Goal: Task Accomplishment & Management: Use online tool/utility

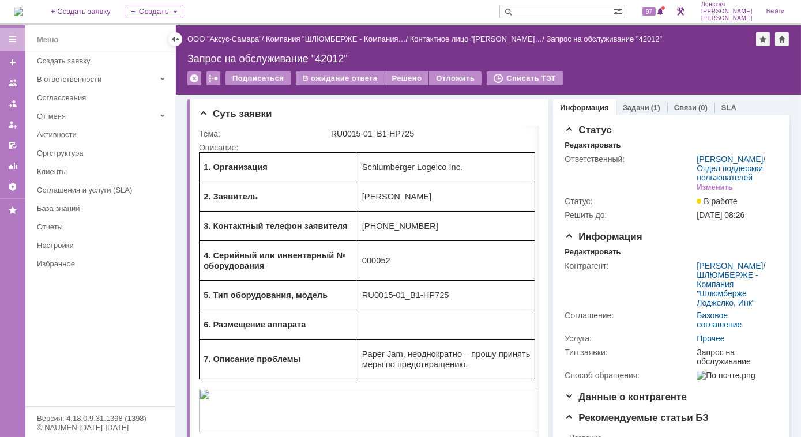
click at [623, 108] on link "Задачи" at bounding box center [636, 107] width 27 height 9
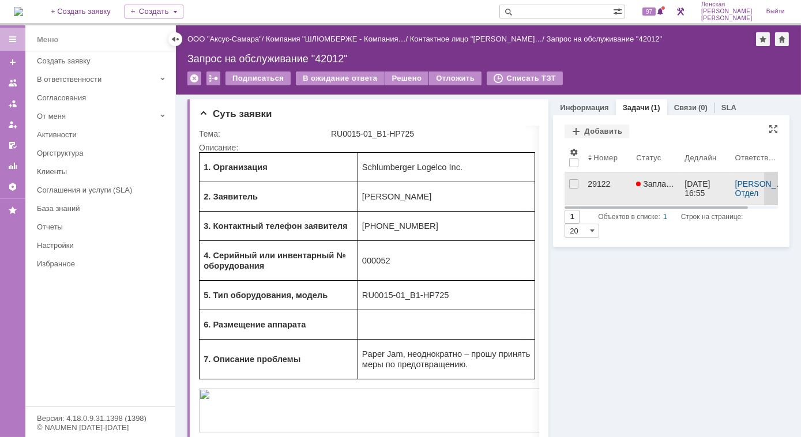
click at [647, 185] on span "Запланирована" at bounding box center [669, 183] width 66 height 9
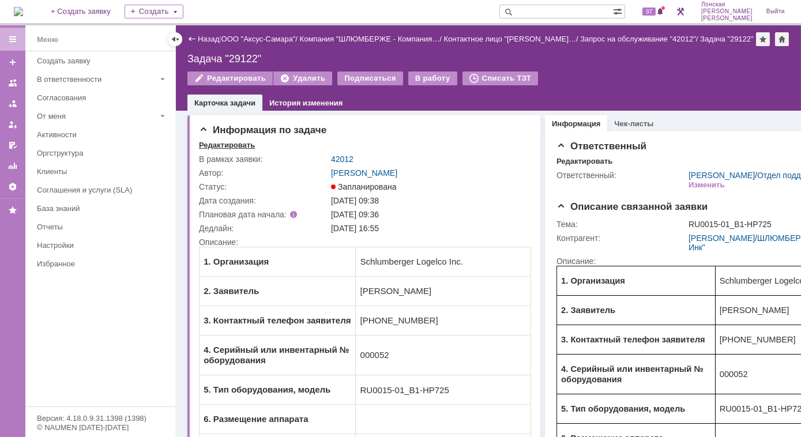
click at [225, 150] on div "Редактировать" at bounding box center [227, 145] width 56 height 9
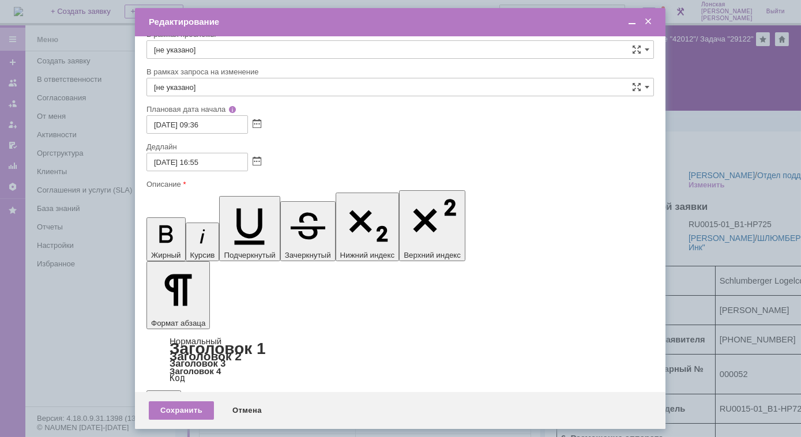
scroll to position [55, 0]
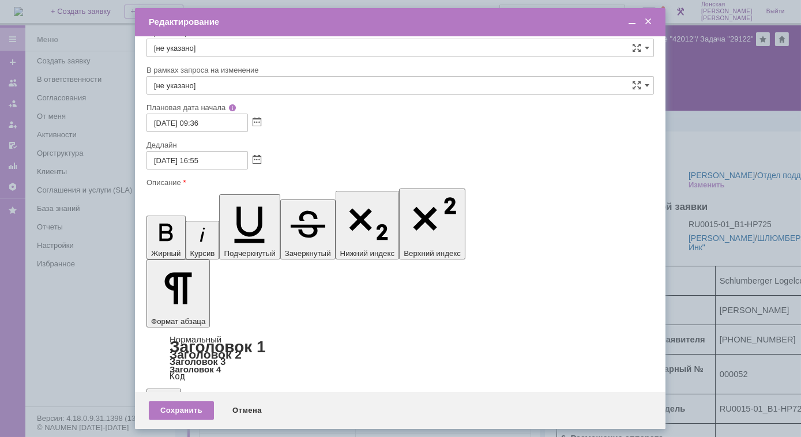
click at [651, 20] on span at bounding box center [649, 22] width 12 height 10
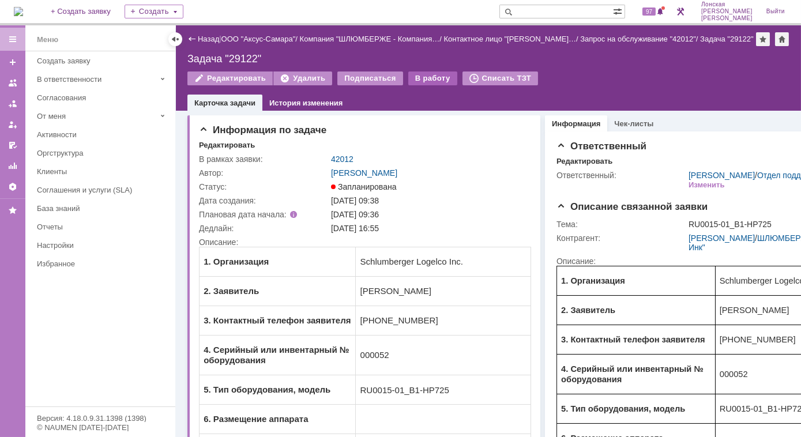
click at [425, 84] on div "В работу" at bounding box center [432, 79] width 49 height 14
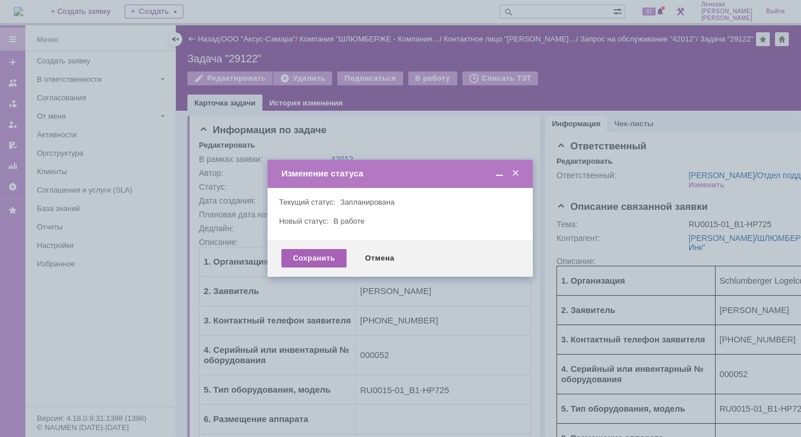
click at [323, 258] on div "Сохранить" at bounding box center [314, 258] width 65 height 18
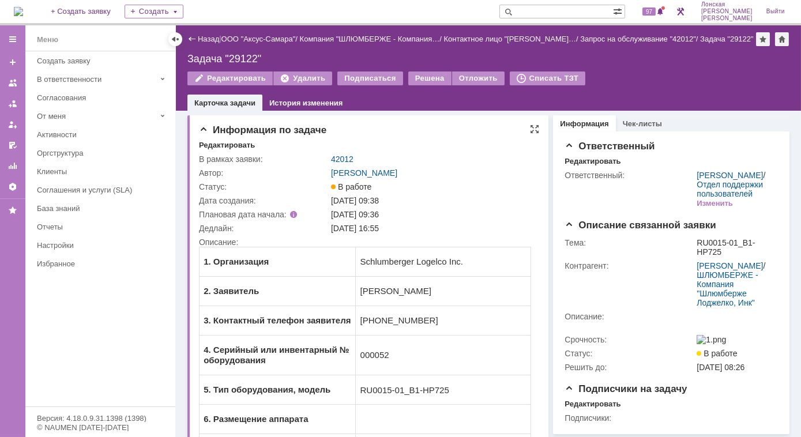
scroll to position [0, 0]
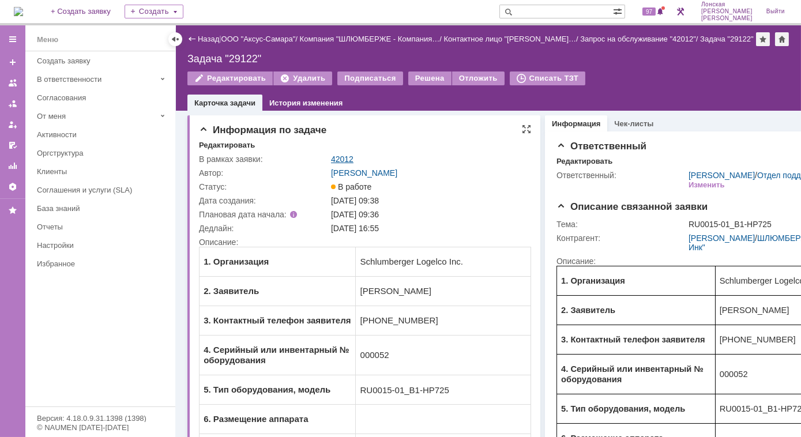
click at [337, 164] on link "42012" at bounding box center [342, 159] width 23 height 9
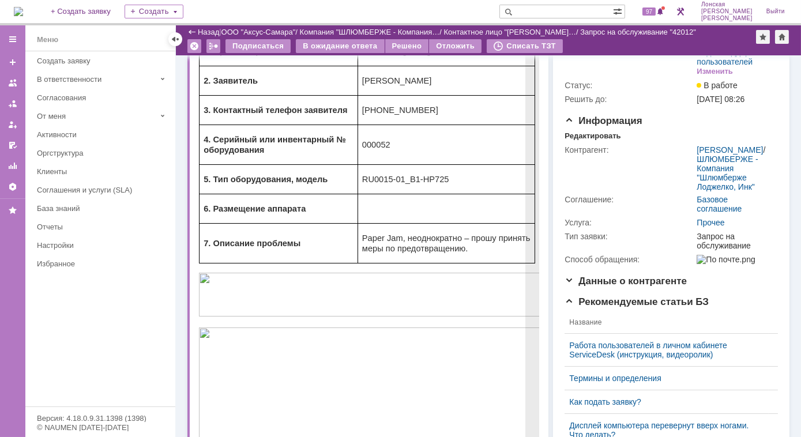
scroll to position [52, 0]
